Goal: Find specific page/section: Find specific page/section

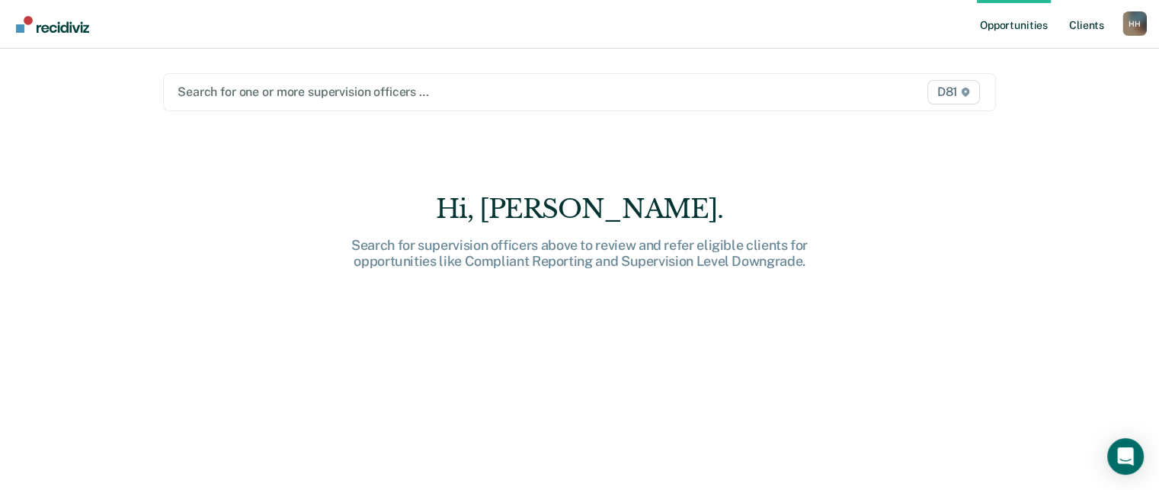
click at [1088, 25] on link "Client s" at bounding box center [1086, 24] width 41 height 49
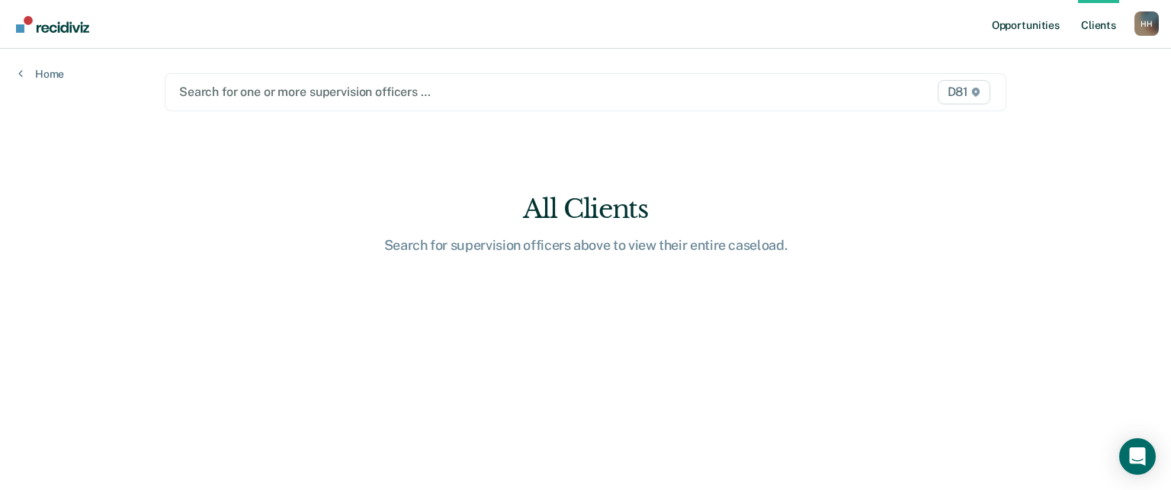
click at [1004, 21] on link "Opportunities" at bounding box center [1026, 24] width 74 height 49
